Goal: Information Seeking & Learning: Learn about a topic

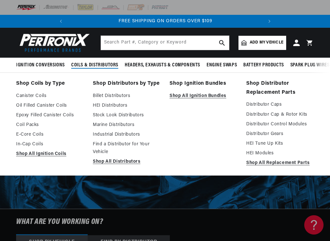
click at [109, 161] on link "Shop All Distributors" at bounding box center [127, 162] width 68 height 8
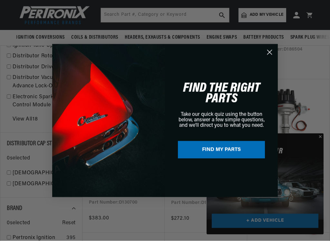
scroll to position [347, 0]
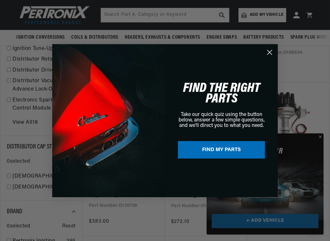
click at [274, 54] on circle "Close dialog" at bounding box center [269, 52] width 11 height 11
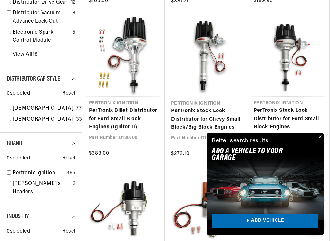
scroll to position [0, 195]
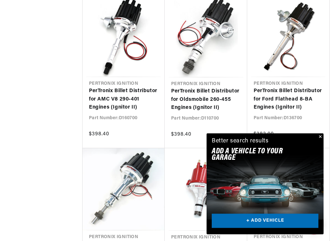
scroll to position [2469, 0]
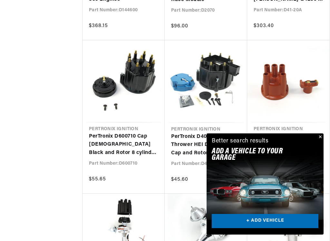
scroll to position [3459, 0]
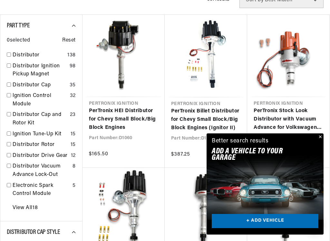
click at [121, 107] on link "PerTronix HEI Distributor for Chevy Small Block/Big Block Engines" at bounding box center [123, 119] width 69 height 25
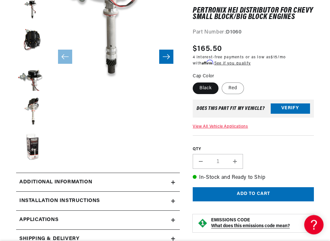
scroll to position [143, 0]
click at [33, 108] on button "Load image 5 in gallery view" at bounding box center [32, 111] width 32 height 32
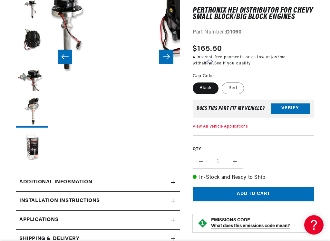
scroll to position [5, 513]
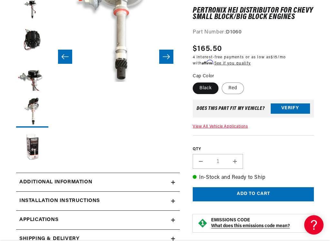
click at [34, 77] on button "Load image 4 in gallery view" at bounding box center [32, 76] width 32 height 32
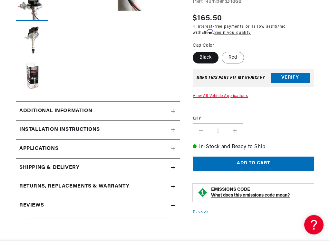
scroll to position [214, 0]
click at [234, 63] on label "Red" at bounding box center [232, 57] width 22 height 12
click at [222, 51] on input "Red" at bounding box center [221, 50] width 0 height 0
radio input "true"
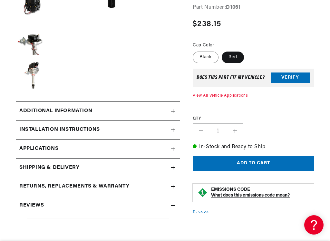
click at [207, 63] on label "Black" at bounding box center [205, 57] width 26 height 12
click at [194, 51] on input "Black" at bounding box center [194, 50] width 0 height 0
radio input "true"
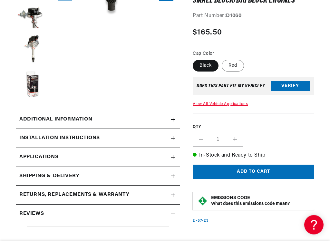
scroll to position [206, 0]
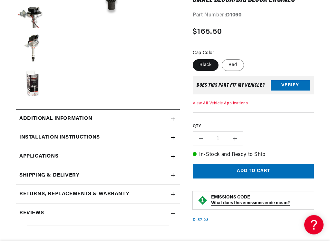
click at [176, 117] on summary "Additional information" at bounding box center [97, 119] width 163 height 19
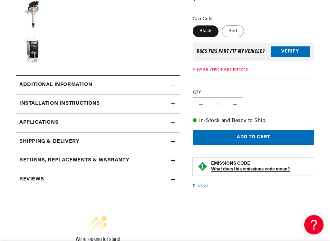
scroll to position [0, 0]
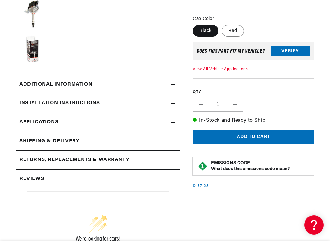
click at [175, 102] on icon at bounding box center [173, 103] width 4 height 4
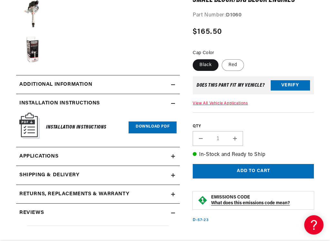
click at [175, 87] on summary "Additional information" at bounding box center [97, 84] width 163 height 19
click at [176, 106] on summary "Installation instructions" at bounding box center [97, 103] width 163 height 19
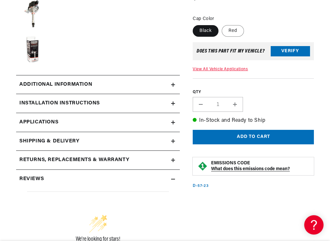
click at [174, 83] on icon at bounding box center [173, 85] width 4 height 4
click at [43, 85] on h2 "Additional information" at bounding box center [55, 84] width 73 height 8
click at [40, 84] on h2 "Additional information" at bounding box center [55, 84] width 73 height 8
click at [39, 125] on span "Applications" at bounding box center [38, 122] width 39 height 8
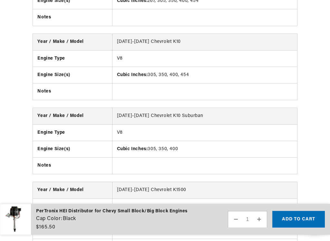
scroll to position [2591, 0]
